Goal: Book appointment/travel/reservation

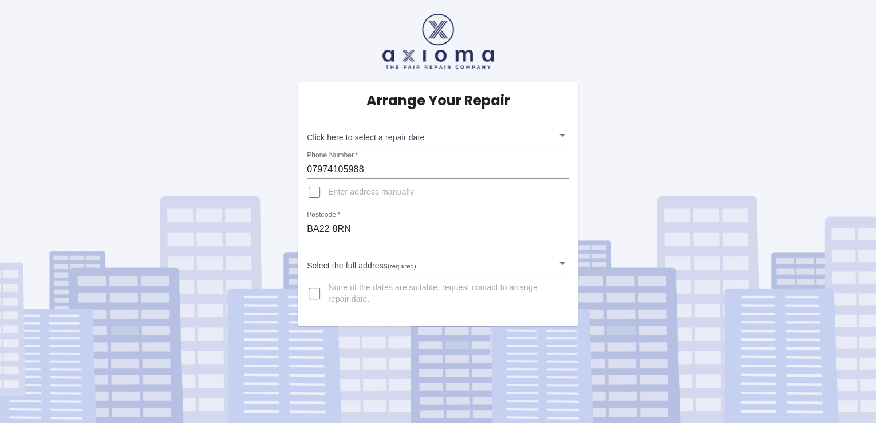
click at [564, 135] on body "Arrange Your Repair Click here to select a repair date ​ Phone Number   * 07974…" at bounding box center [438, 211] width 876 height 423
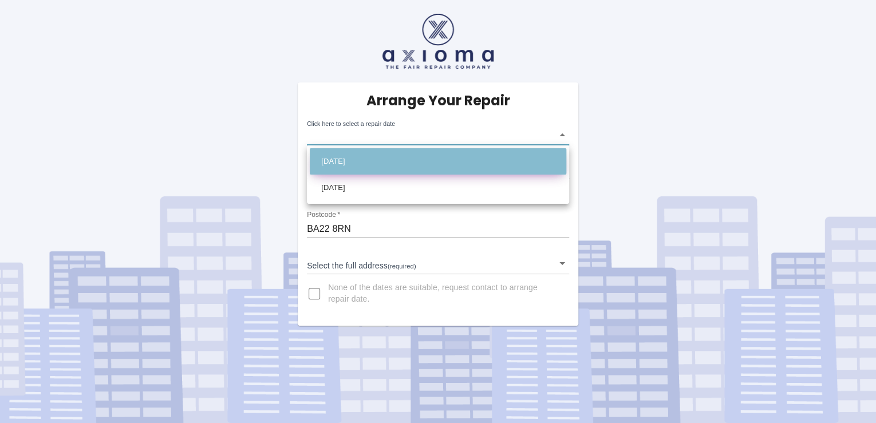
click at [330, 160] on li "[DATE]" at bounding box center [438, 161] width 256 height 26
type input "[DATE]T00:00:00.000Z"
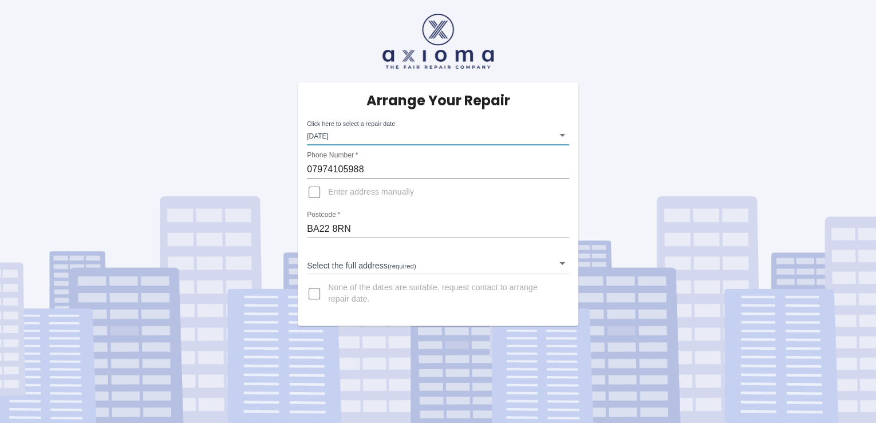
click at [560, 261] on body "Arrange Your Repair Click here to select a repair date [DATE] [DATE]T00:00:00.0…" at bounding box center [438, 211] width 876 height 423
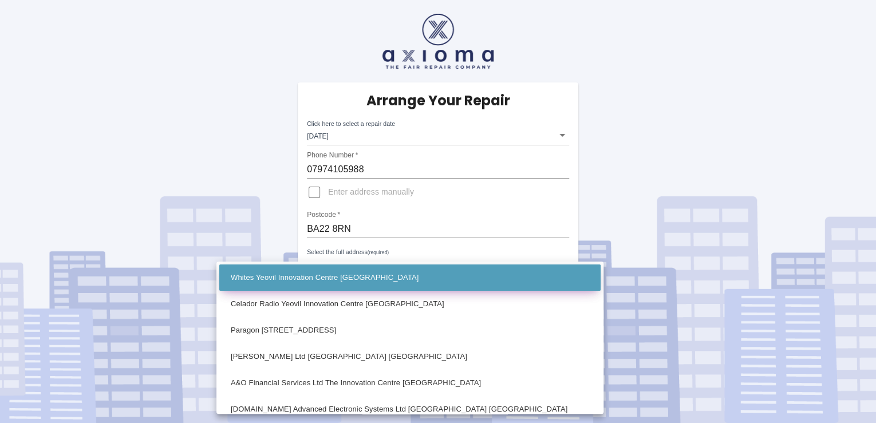
scroll to position [46, 0]
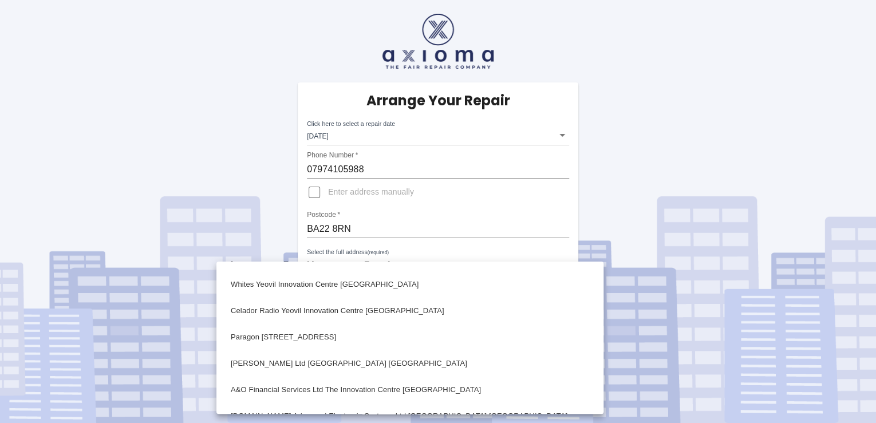
click at [318, 189] on div at bounding box center [438, 211] width 876 height 423
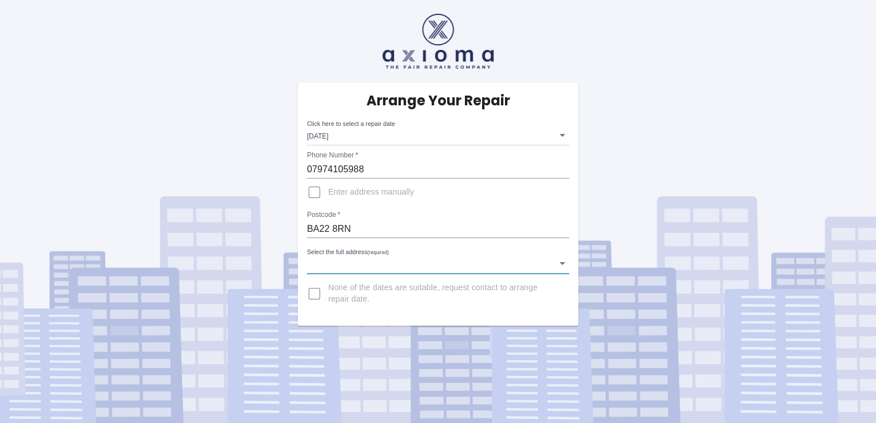
click at [316, 192] on input "Enter address manually" at bounding box center [314, 192] width 27 height 27
checkbox input "true"
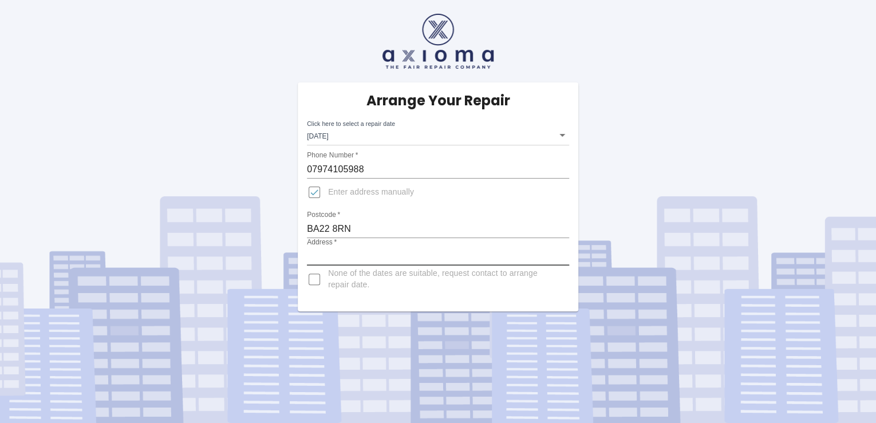
click at [346, 251] on input "Address   *" at bounding box center [438, 256] width 262 height 18
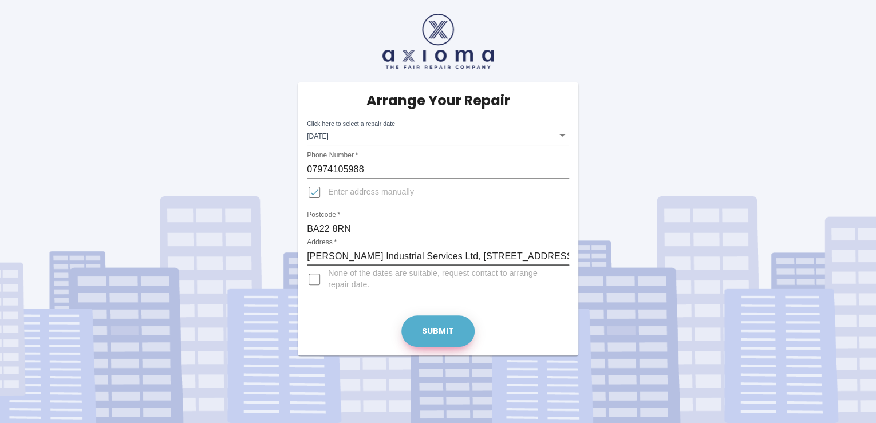
type input "[PERSON_NAME] Industrial Services Ltd, [STREET_ADDRESS]"
click at [431, 331] on button "Submit" at bounding box center [437, 330] width 73 height 31
